Goal: Find contact information: Find contact information

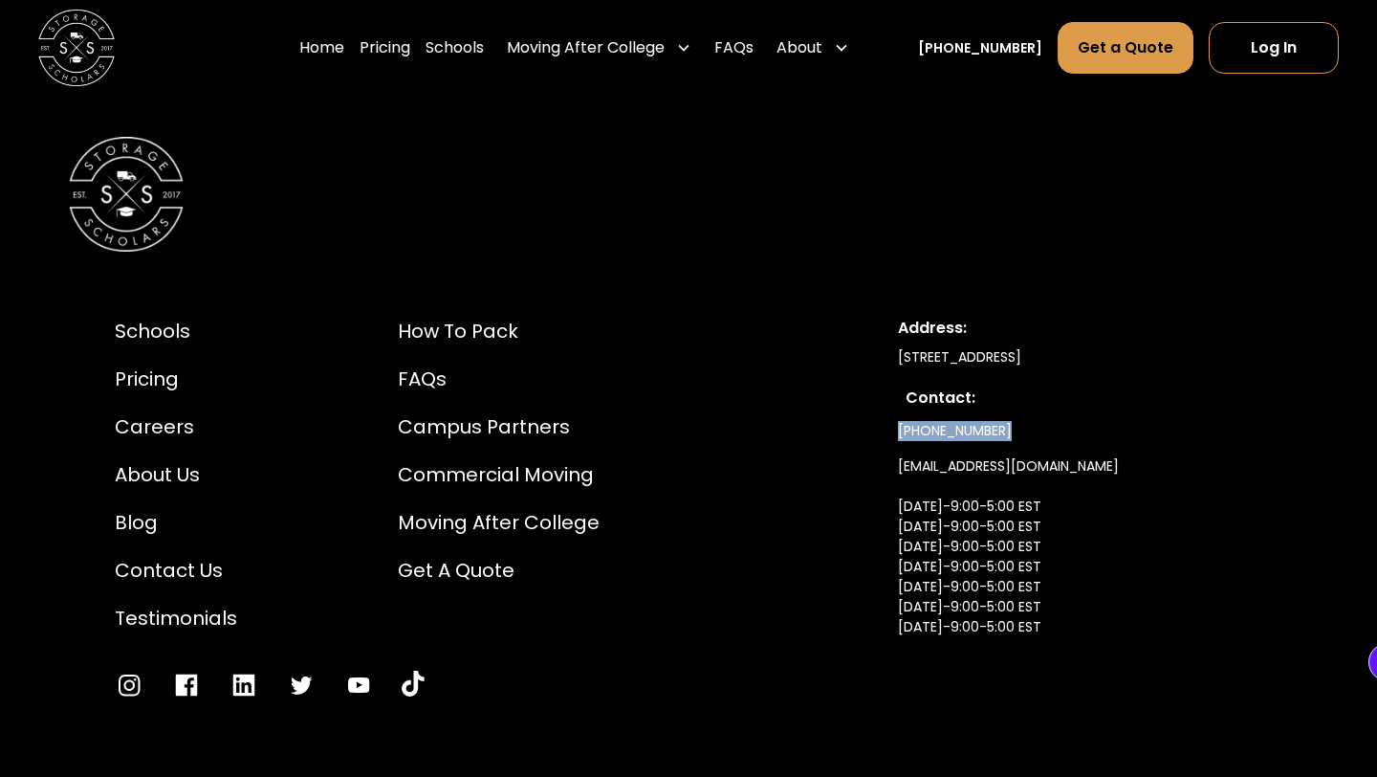
drag, startPoint x: 1002, startPoint y: 301, endPoint x: 883, endPoint y: 299, distance: 119.6
click at [883, 299] on div "Schools Pricing Careers About Us Blog Contact Us Testimonials How to Pack FAQs …" at bounding box center [689, 508] width 1240 height 474
copy link "[PHONE_NUMBER]"
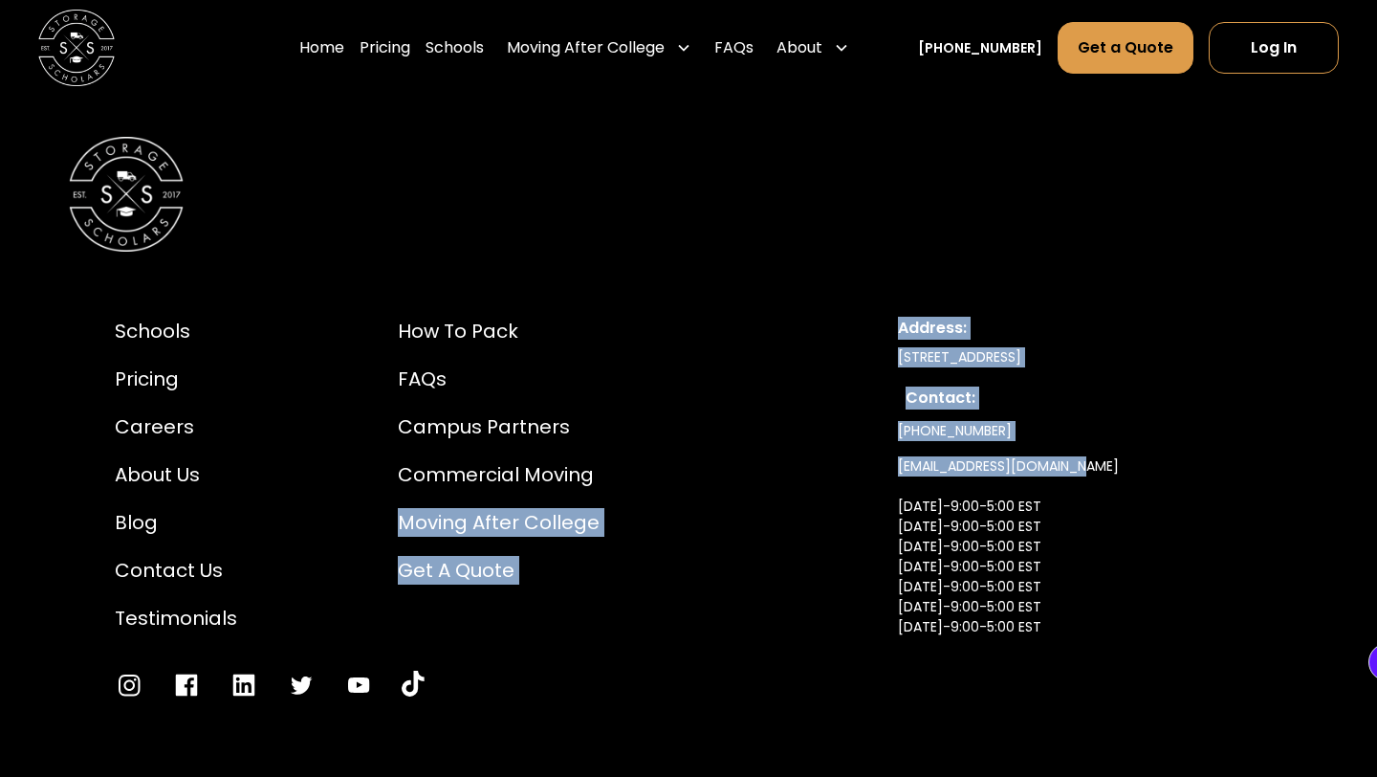
drag, startPoint x: 1081, startPoint y: 330, endPoint x: 855, endPoint y: 328, distance: 225.7
click at [855, 329] on div "Schools Pricing Careers About Us Blog Contact Us Testimonials How to Pack FAQs …" at bounding box center [689, 508] width 1240 height 474
click at [1012, 449] on link "[EMAIL_ADDRESS][DOMAIN_NAME] [DATE]-9:00-5:00 EST [DATE]-9:00-5:00 EST [DATE]-9…" at bounding box center [1008, 567] width 221 height 236
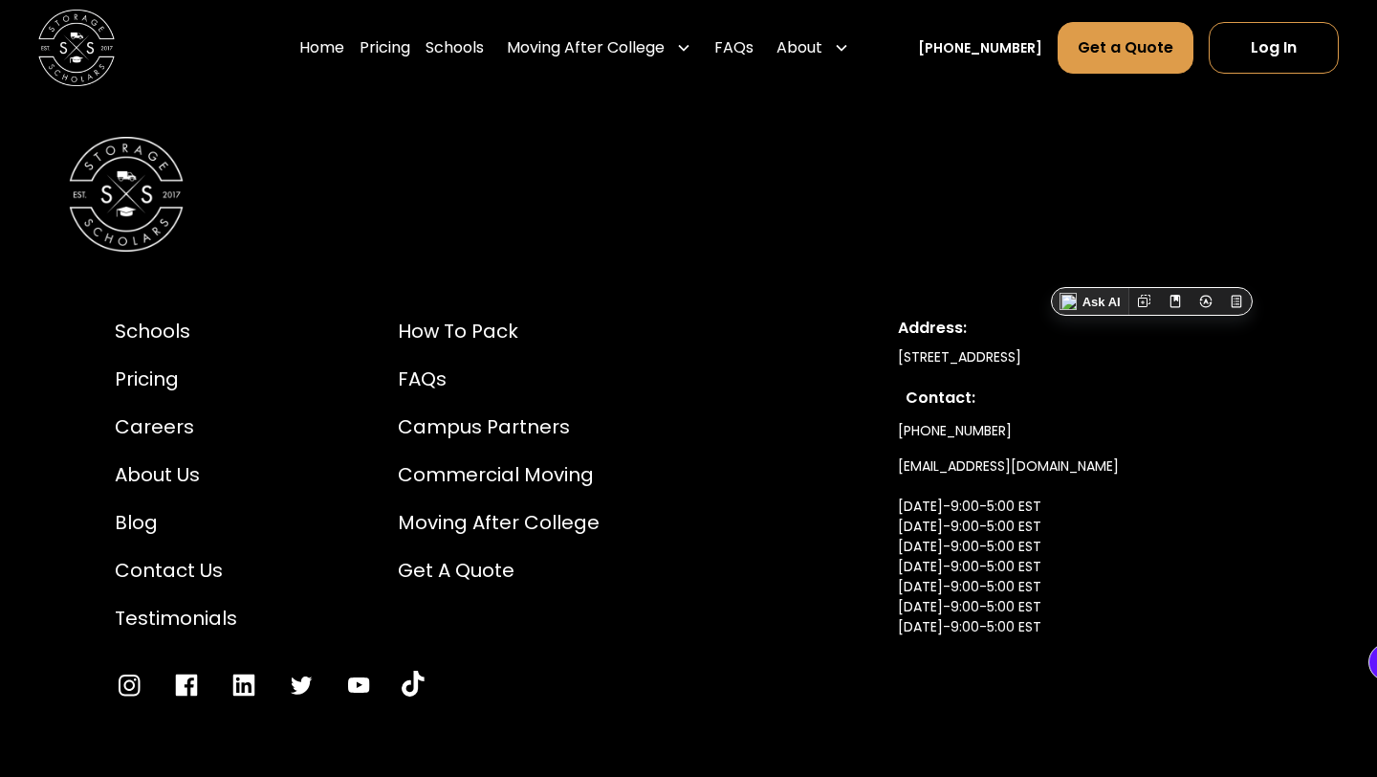
click at [1120, 413] on div "[PHONE_NUMBER] [EMAIL_ADDRESS][DOMAIN_NAME] [DATE]-9:00-5:00 EST [DATE]-9:00-5:…" at bounding box center [1080, 549] width 364 height 272
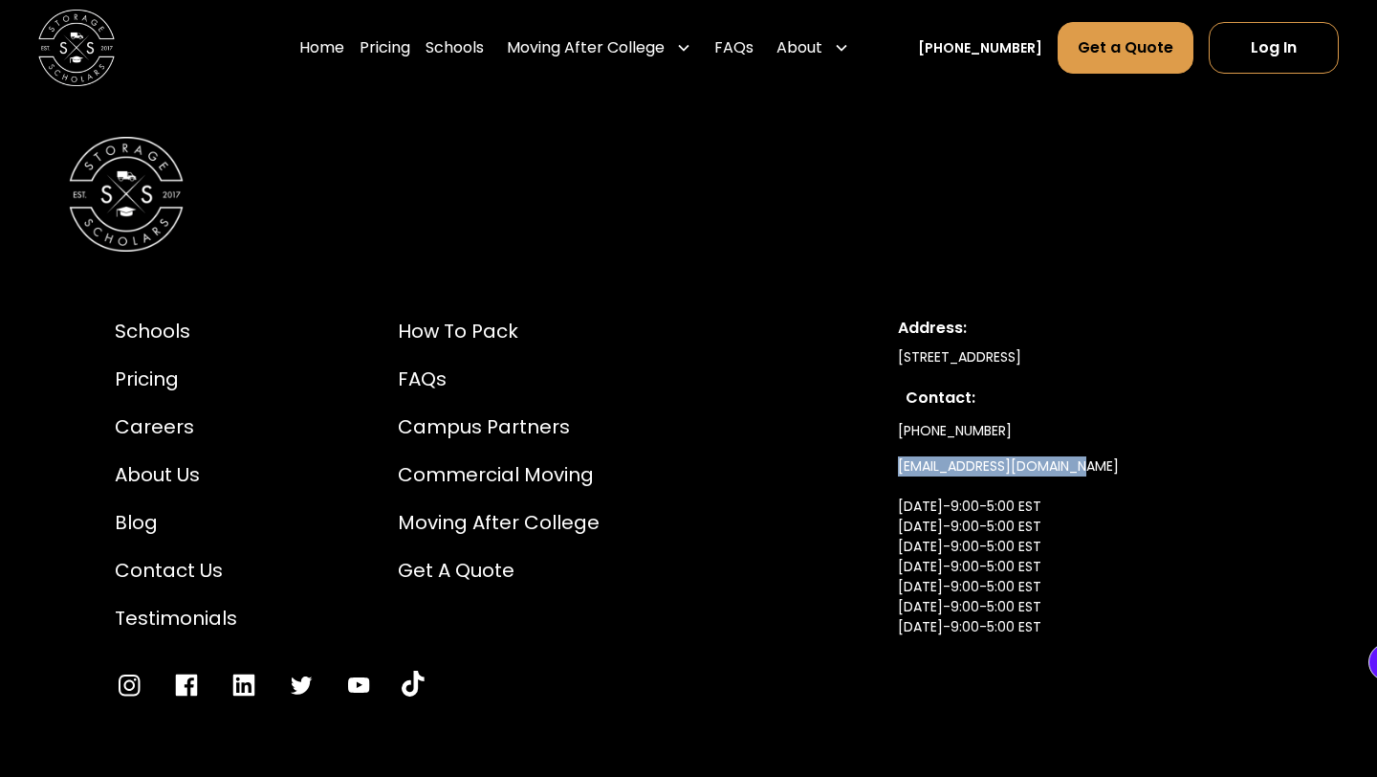
drag, startPoint x: 1095, startPoint y: 334, endPoint x: 891, endPoint y: 331, distance: 203.8
click at [891, 331] on div "Schools Pricing Careers About Us Blog Contact Us Testimonials How to Pack FAQs …" at bounding box center [689, 508] width 1240 height 474
copy link "[EMAIL_ADDRESS][DOMAIN_NAME]"
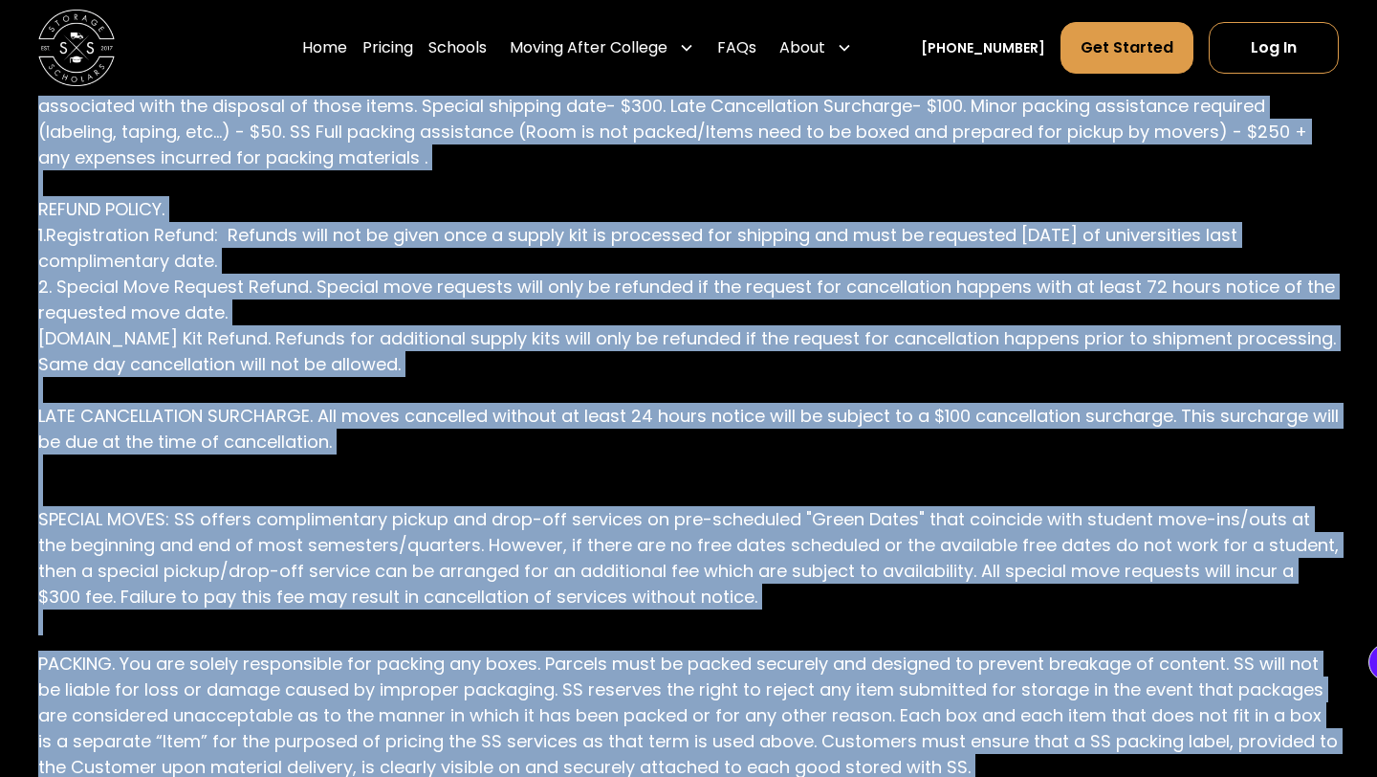
scroll to position [3084, 0]
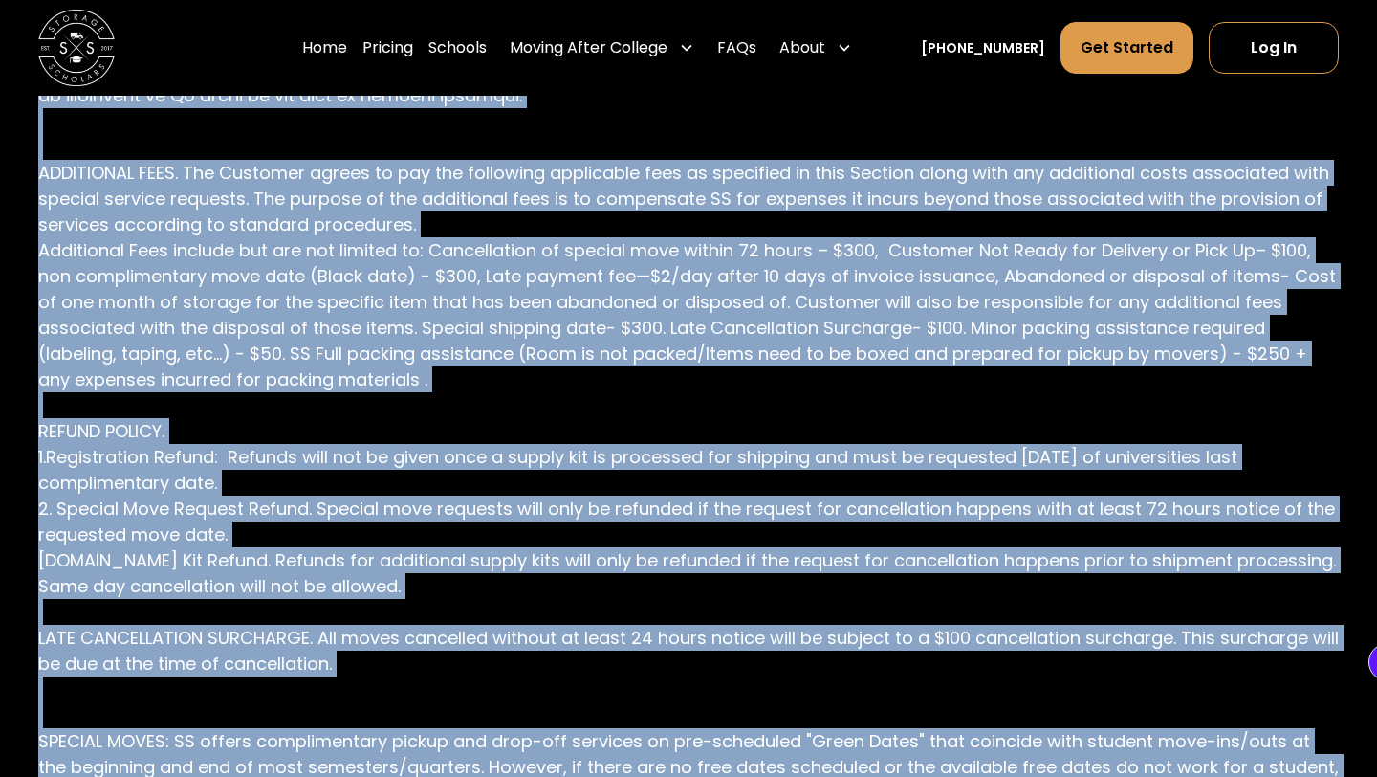
click at [1037, 183] on p "ADDITIONAL FEES. The Customer agrees to pay the following applicable fees as sp…" at bounding box center [688, 366] width 1301 height 981
